Goal: Task Accomplishment & Management: Use online tool/utility

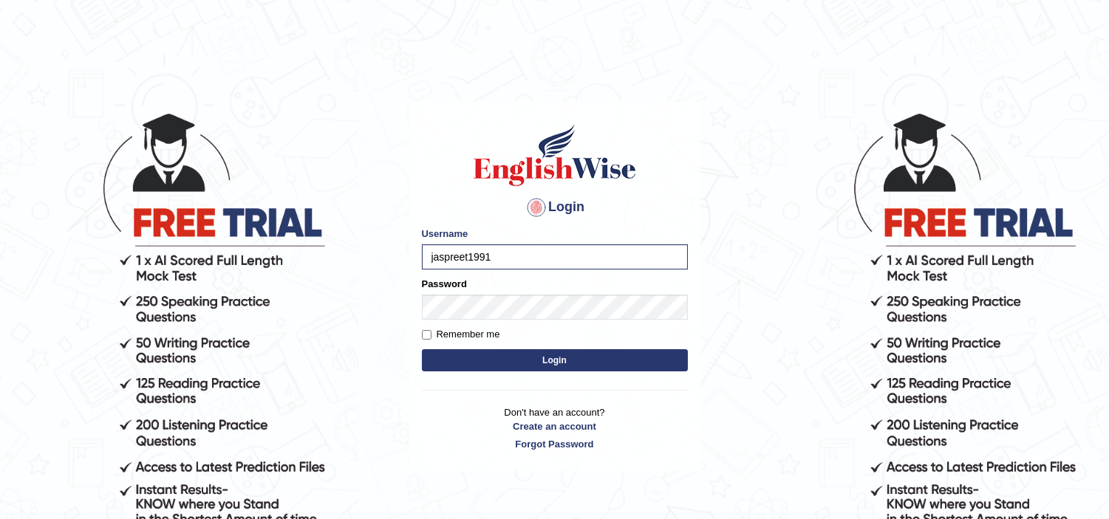
click at [572, 361] on button "Login" at bounding box center [555, 360] width 266 height 22
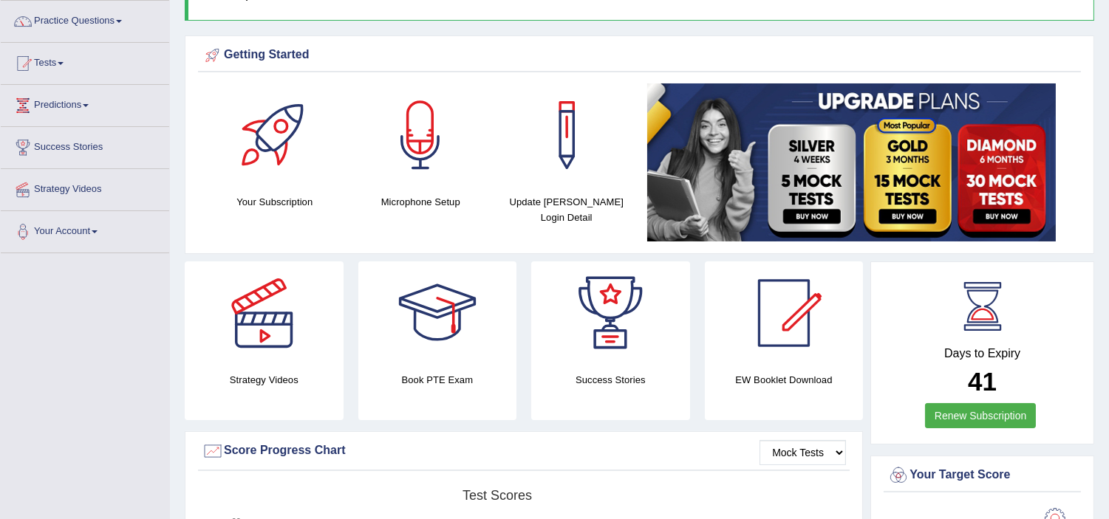
scroll to position [120, 0]
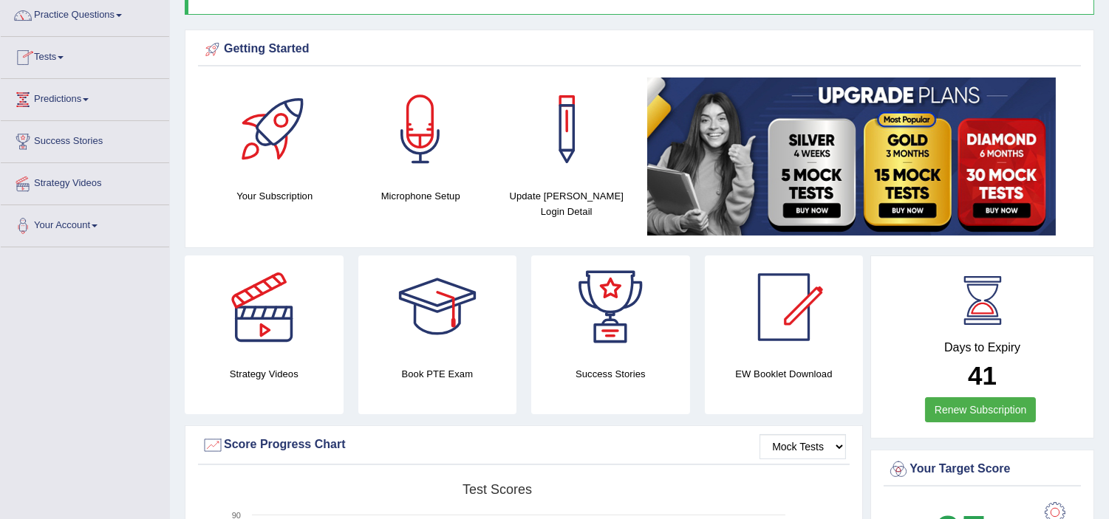
click at [49, 52] on link "Tests" at bounding box center [85, 55] width 168 height 37
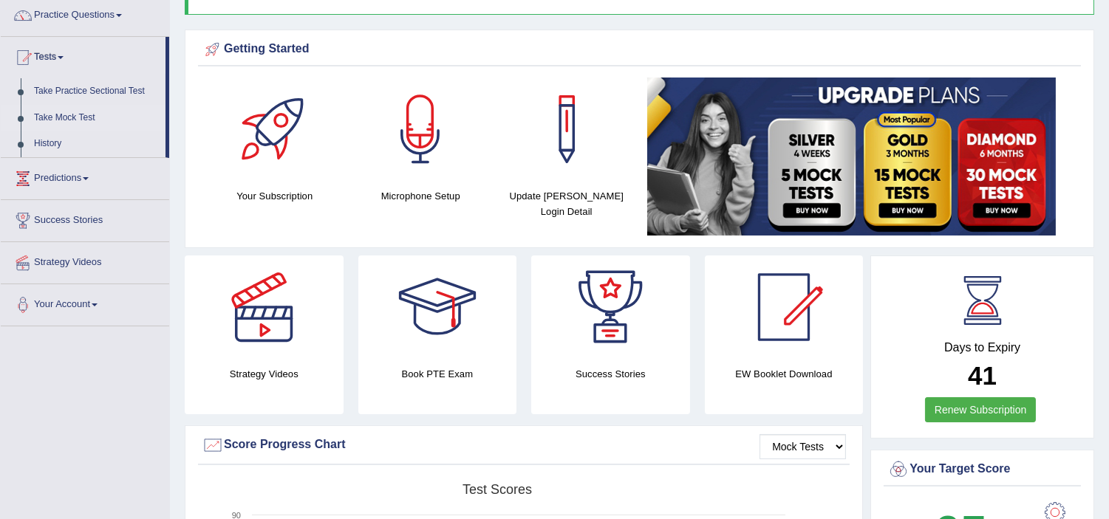
click at [77, 113] on link "Take Mock Test" at bounding box center [96, 118] width 138 height 27
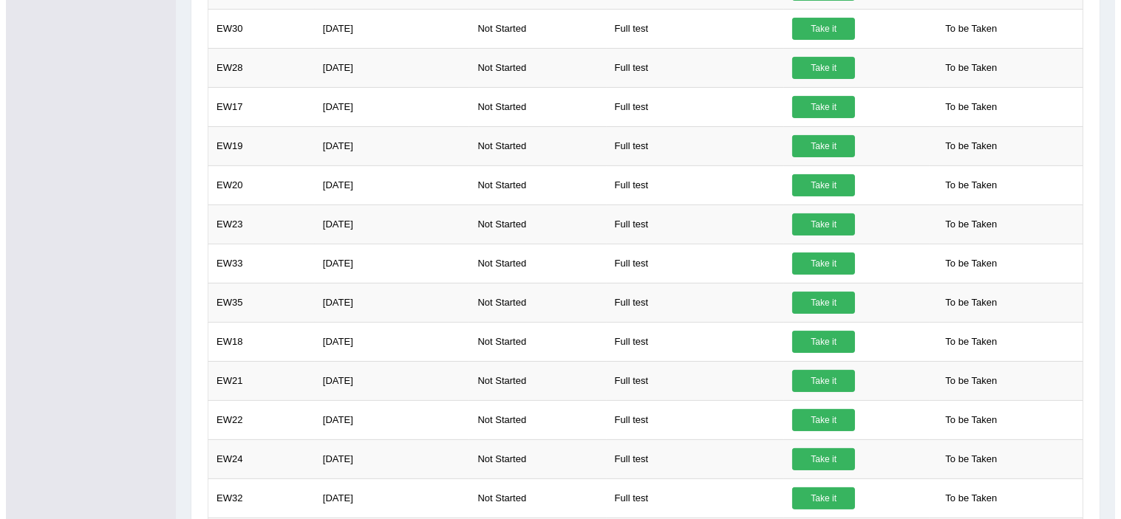
scroll to position [861, 0]
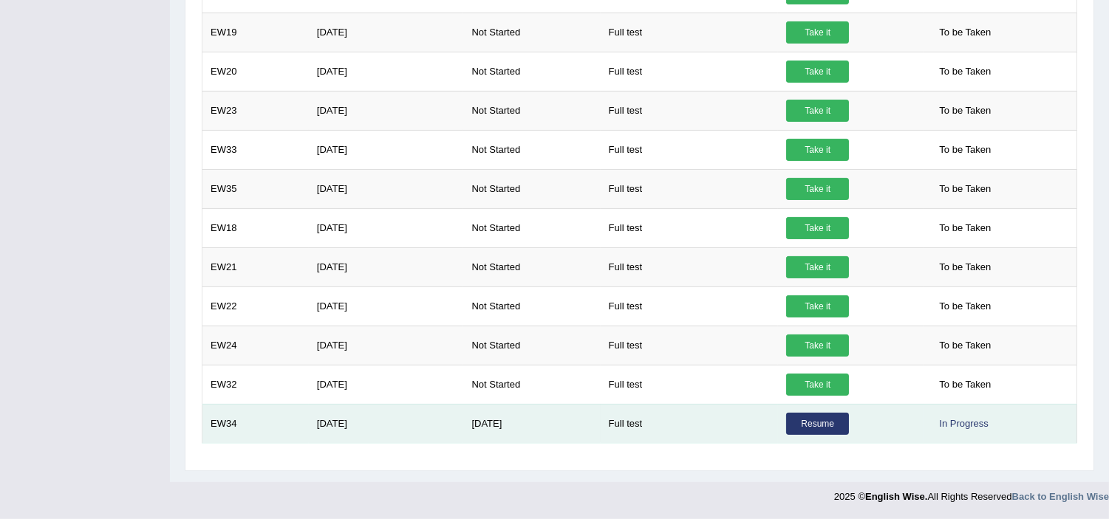
click at [821, 421] on link "Resume" at bounding box center [817, 424] width 63 height 22
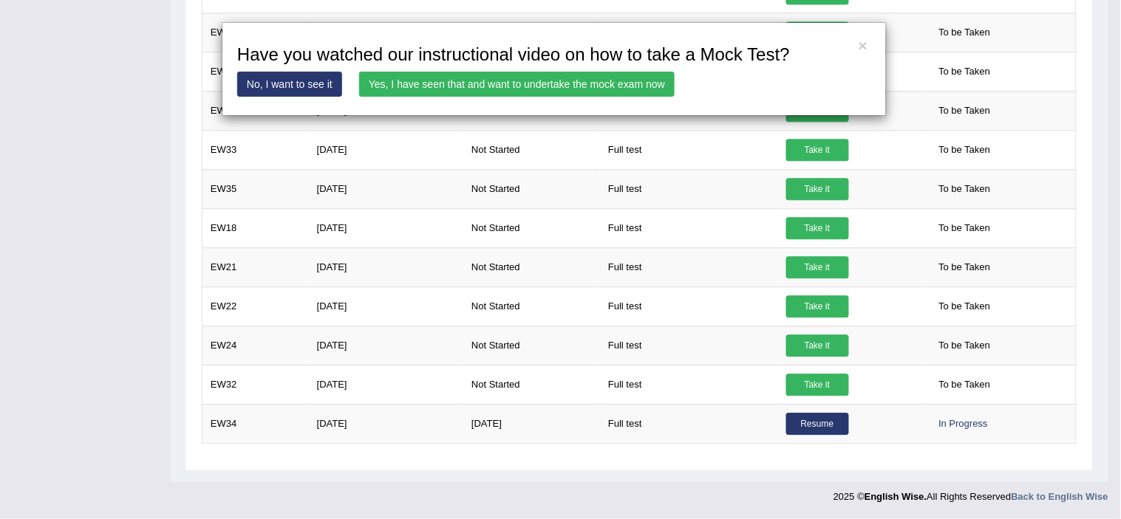
click at [552, 79] on link "Yes, I have seen that and want to undertake the mock exam now" at bounding box center [516, 84] width 315 height 25
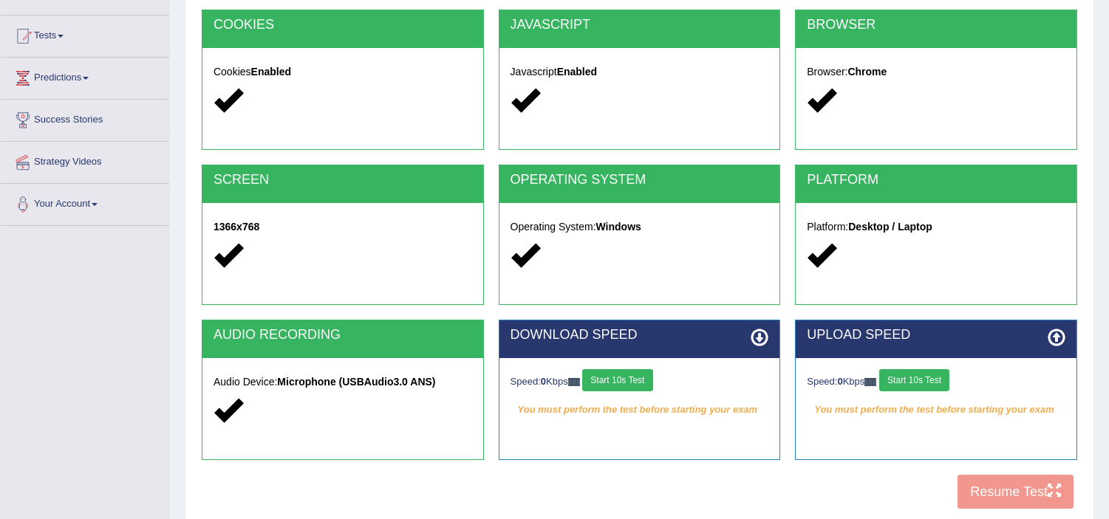
scroll to position [256, 0]
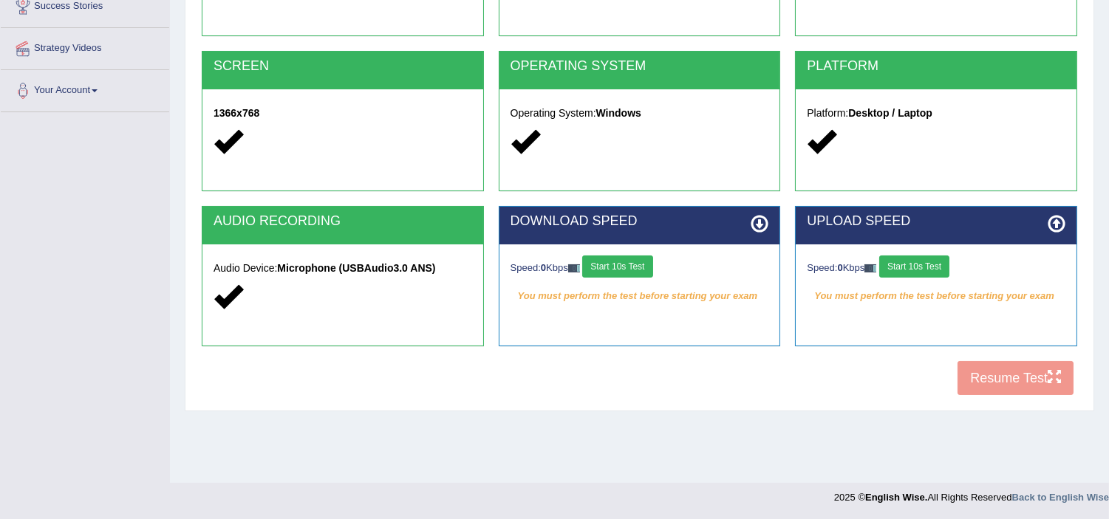
click at [906, 260] on button "Start 10s Test" at bounding box center [914, 267] width 70 height 22
click at [626, 264] on div "Speed: 0 Kbps Start 10s Test" at bounding box center [639, 269] width 259 height 26
click at [626, 264] on button "Start 10s Test" at bounding box center [617, 267] width 70 height 22
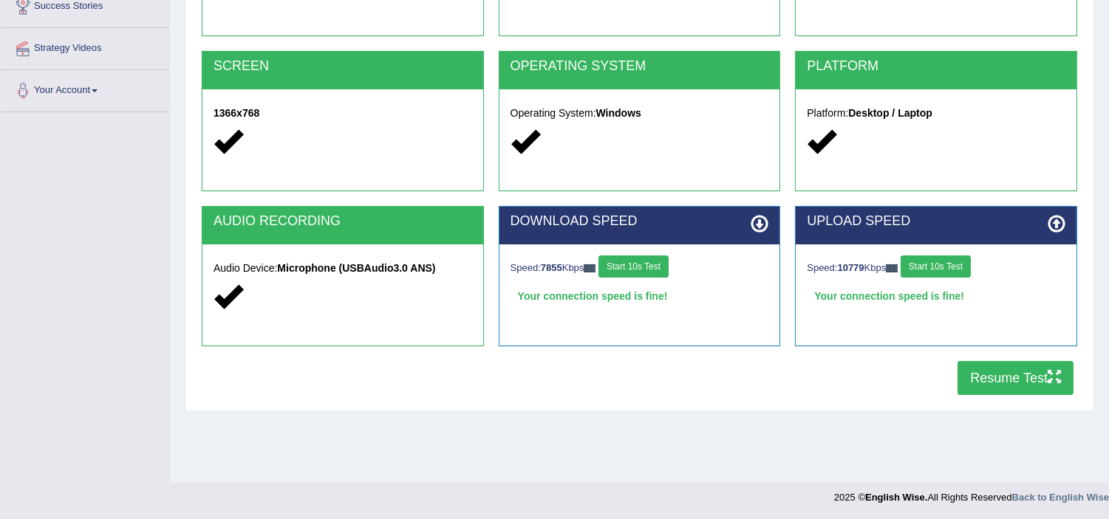
click at [981, 379] on button "Resume Test" at bounding box center [1015, 378] width 116 height 34
